Goal: Information Seeking & Learning: Learn about a topic

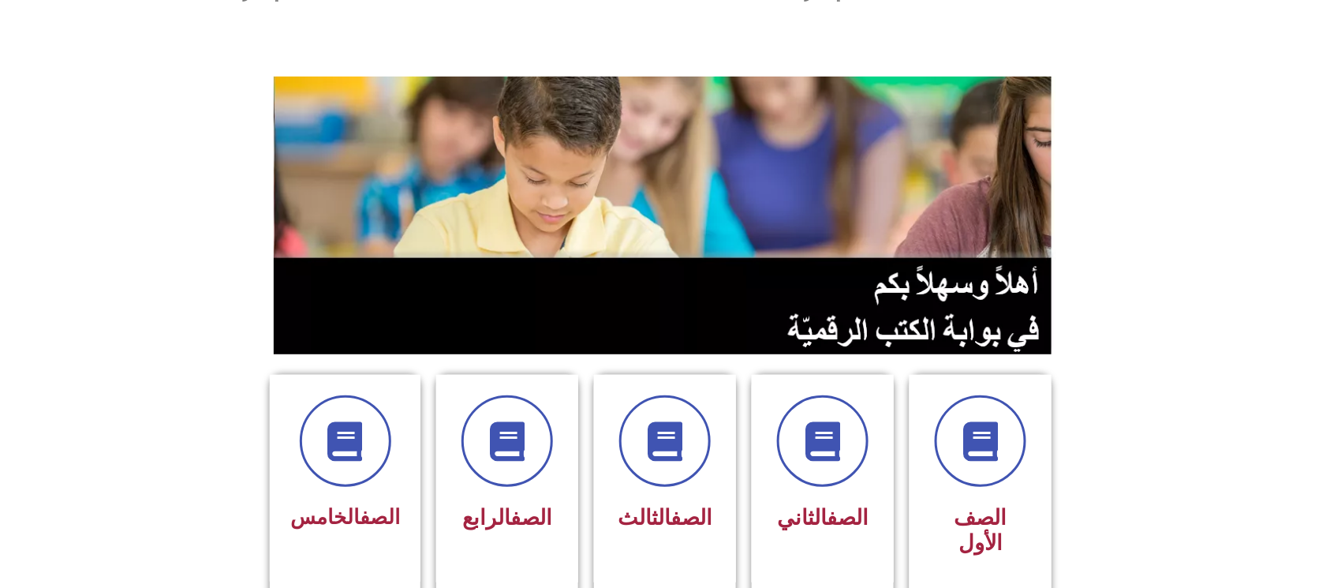
scroll to position [105, 0]
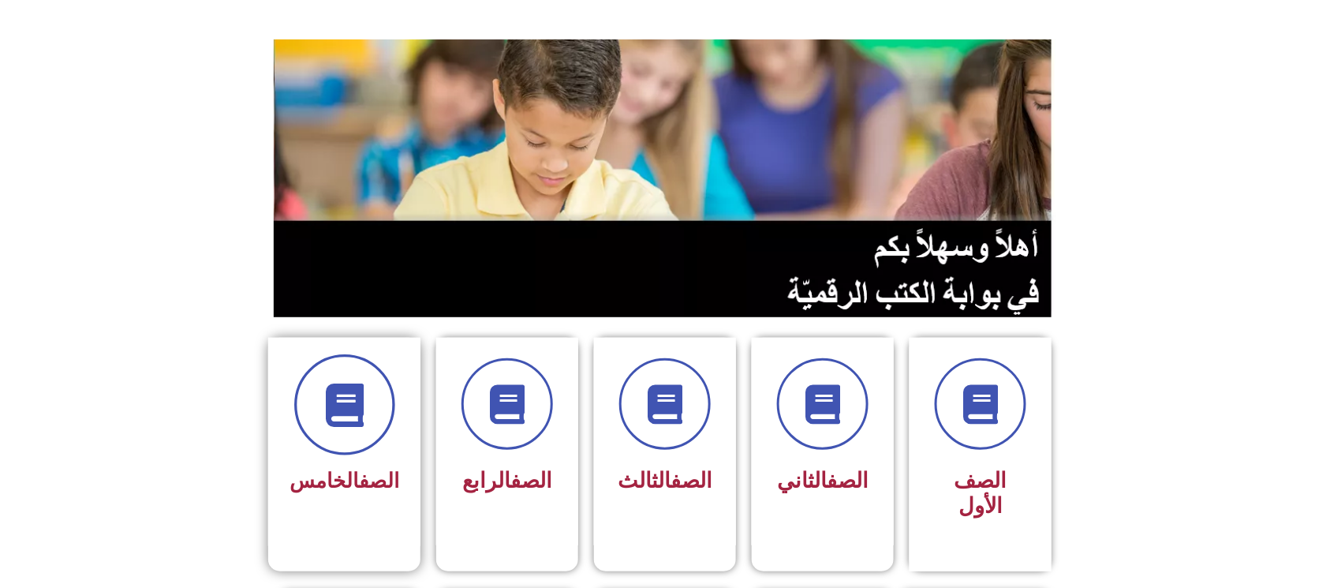
click at [375, 410] on span at bounding box center [344, 404] width 101 height 101
click at [366, 411] on icon at bounding box center [344, 404] width 43 height 43
click at [338, 476] on span "الصف الخامس" at bounding box center [344, 481] width 110 height 24
click at [333, 427] on span at bounding box center [344, 404] width 101 height 101
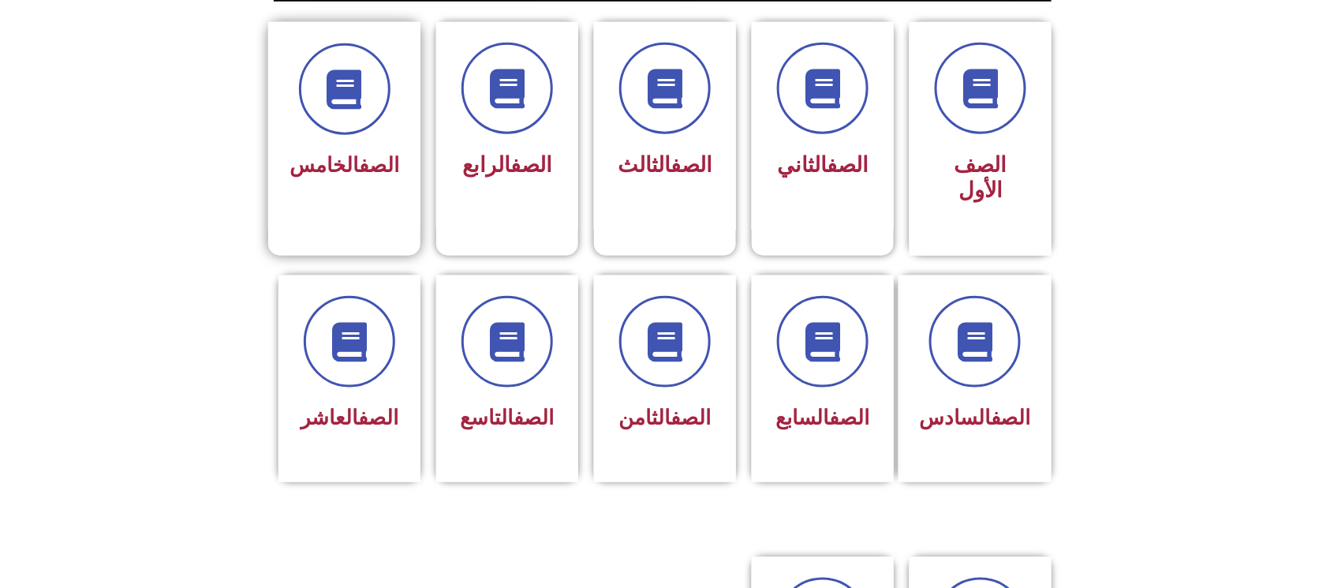
scroll to position [315, 0]
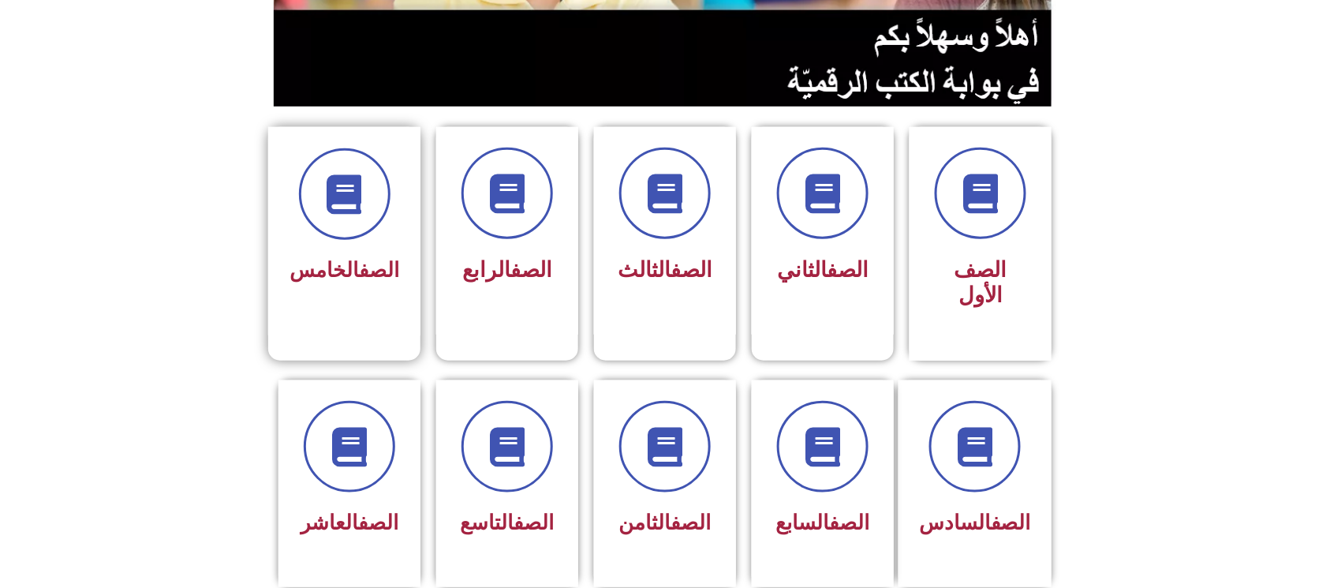
click at [383, 278] on link "الصف" at bounding box center [379, 270] width 40 height 24
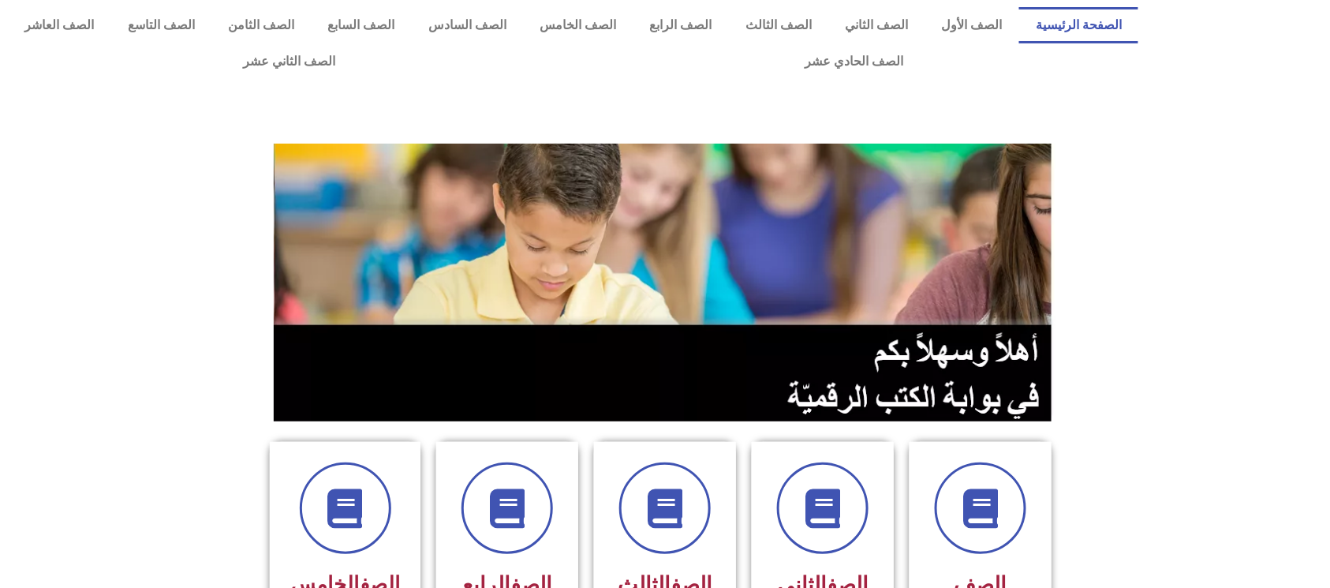
scroll to position [0, 0]
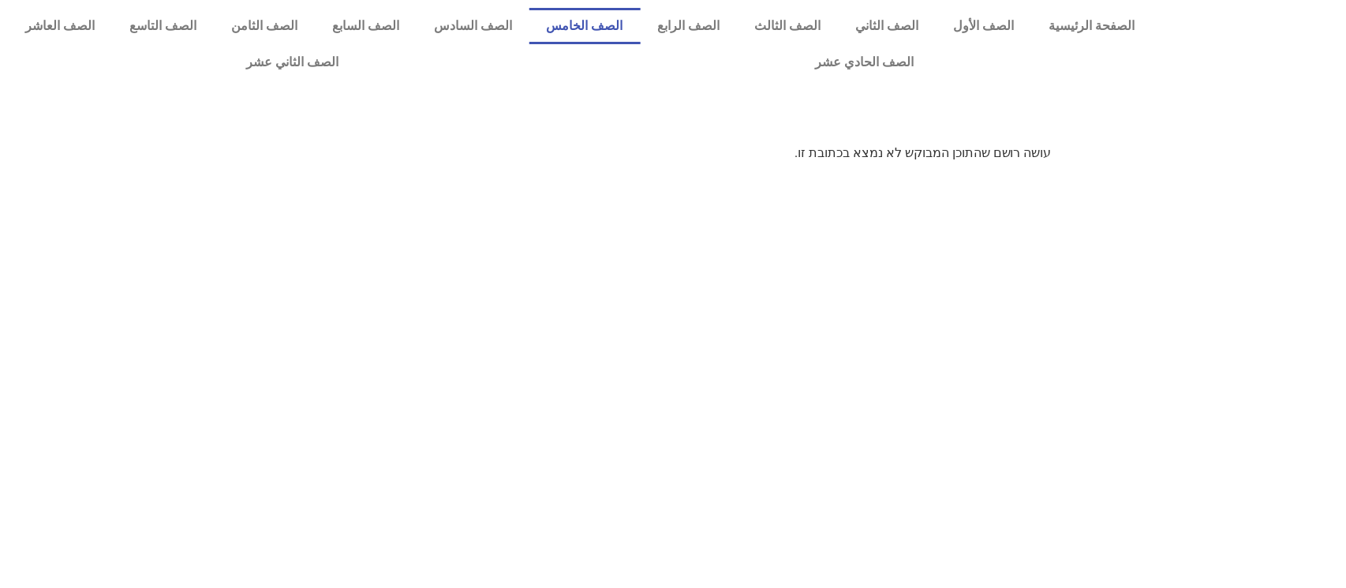
click at [640, 33] on link "الصف الخامس" at bounding box center [584, 26] width 111 height 36
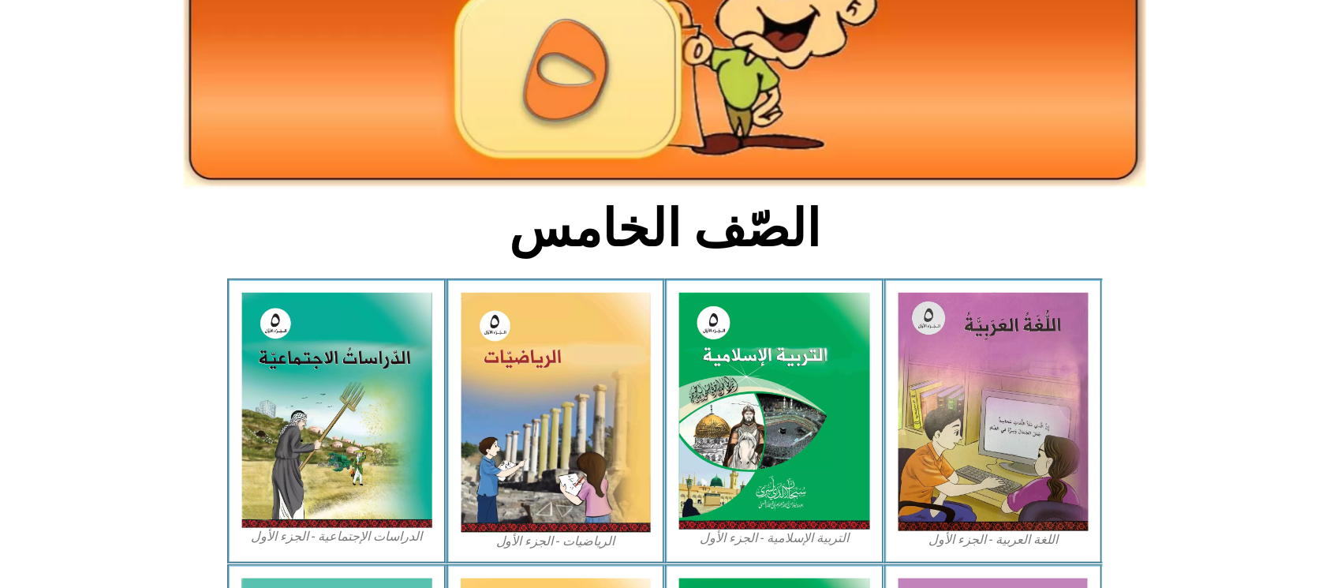
scroll to position [315, 0]
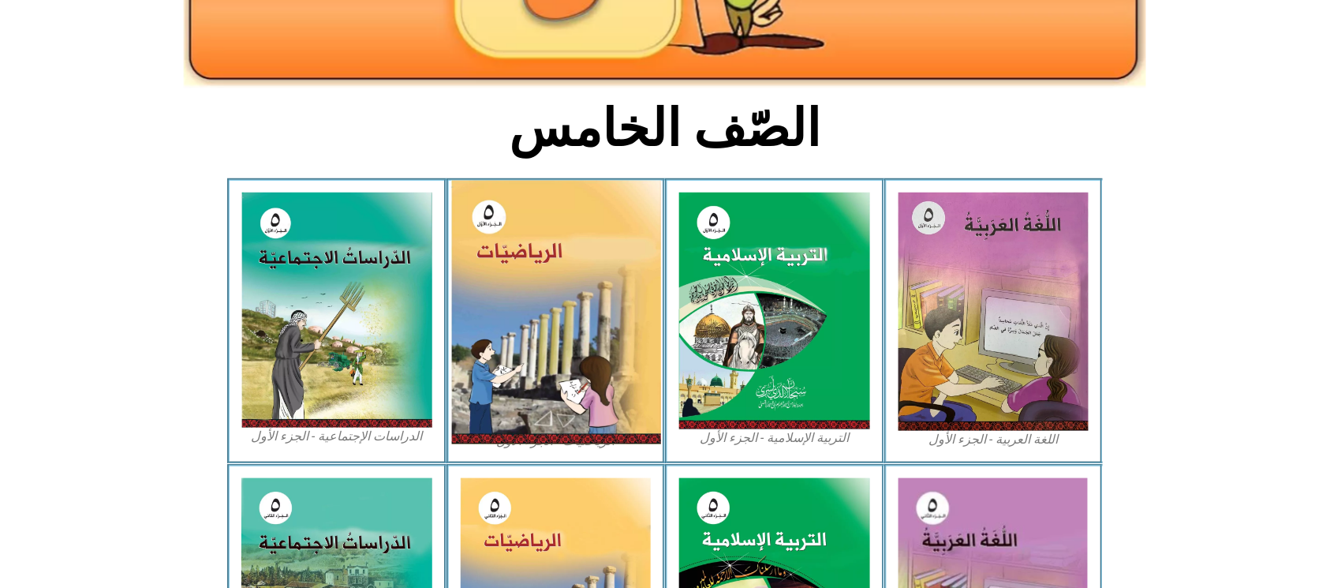
click at [581, 246] on img at bounding box center [555, 312] width 210 height 263
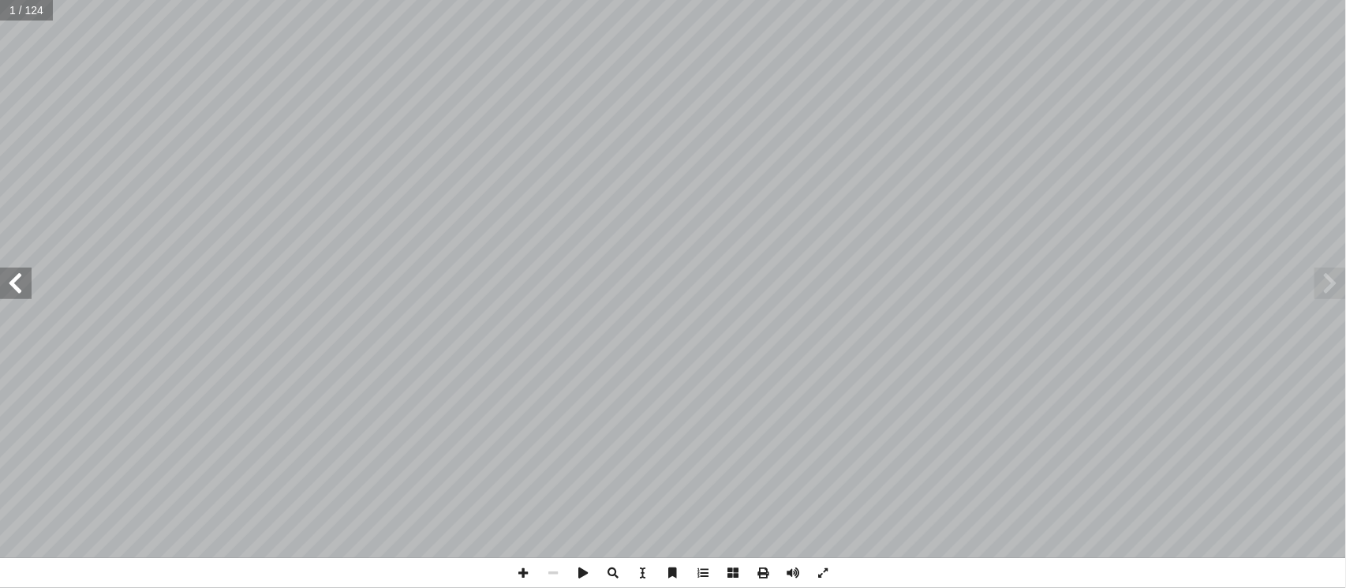
click at [0, 275] on span at bounding box center [16, 283] width 32 height 32
click at [0, 272] on span at bounding box center [16, 283] width 32 height 32
click at [5, 285] on span at bounding box center [16, 283] width 32 height 32
click at [524, 574] on span at bounding box center [523, 573] width 30 height 30
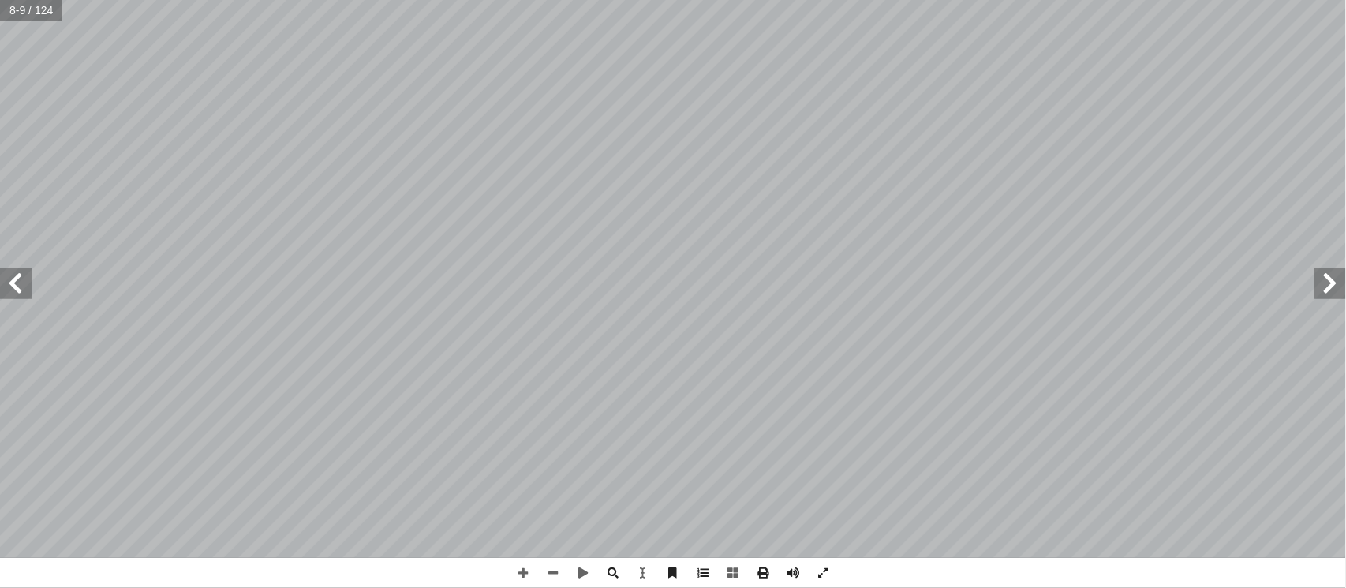
click at [5, 273] on span at bounding box center [16, 283] width 32 height 32
